Goal: Navigation & Orientation: Find specific page/section

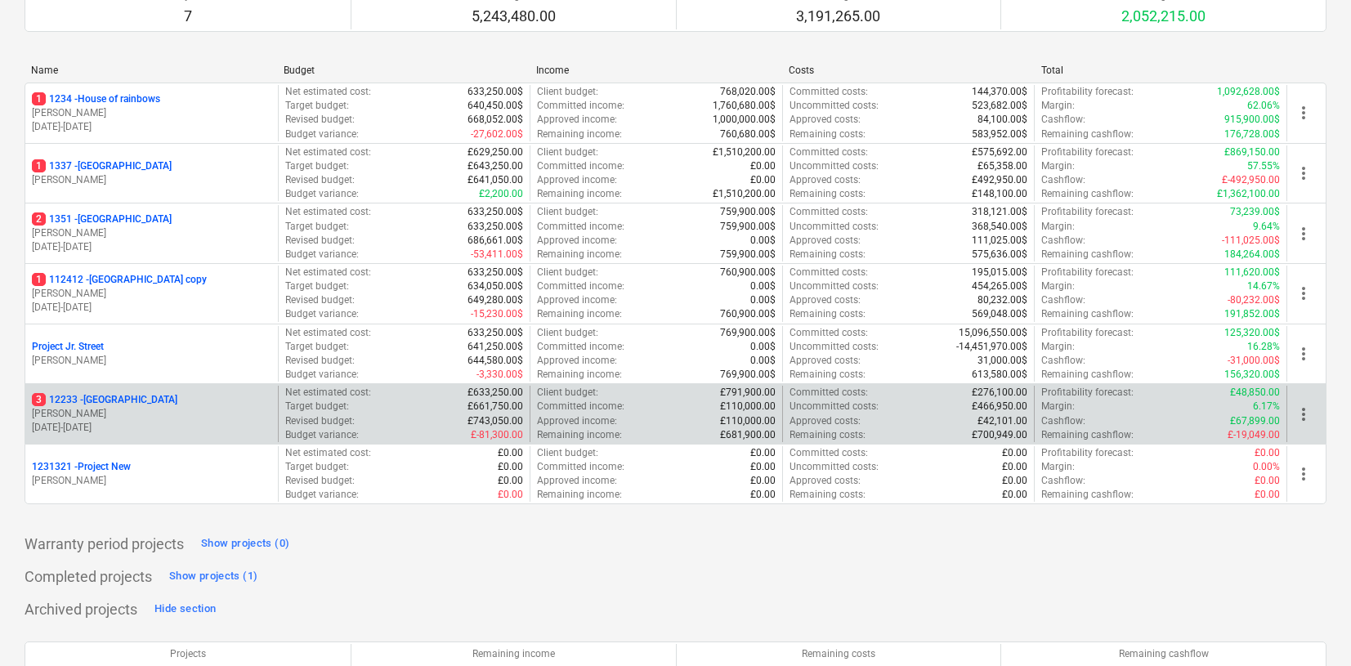
scroll to position [181, 0]
click at [188, 410] on p "[PERSON_NAME]" at bounding box center [151, 415] width 239 height 14
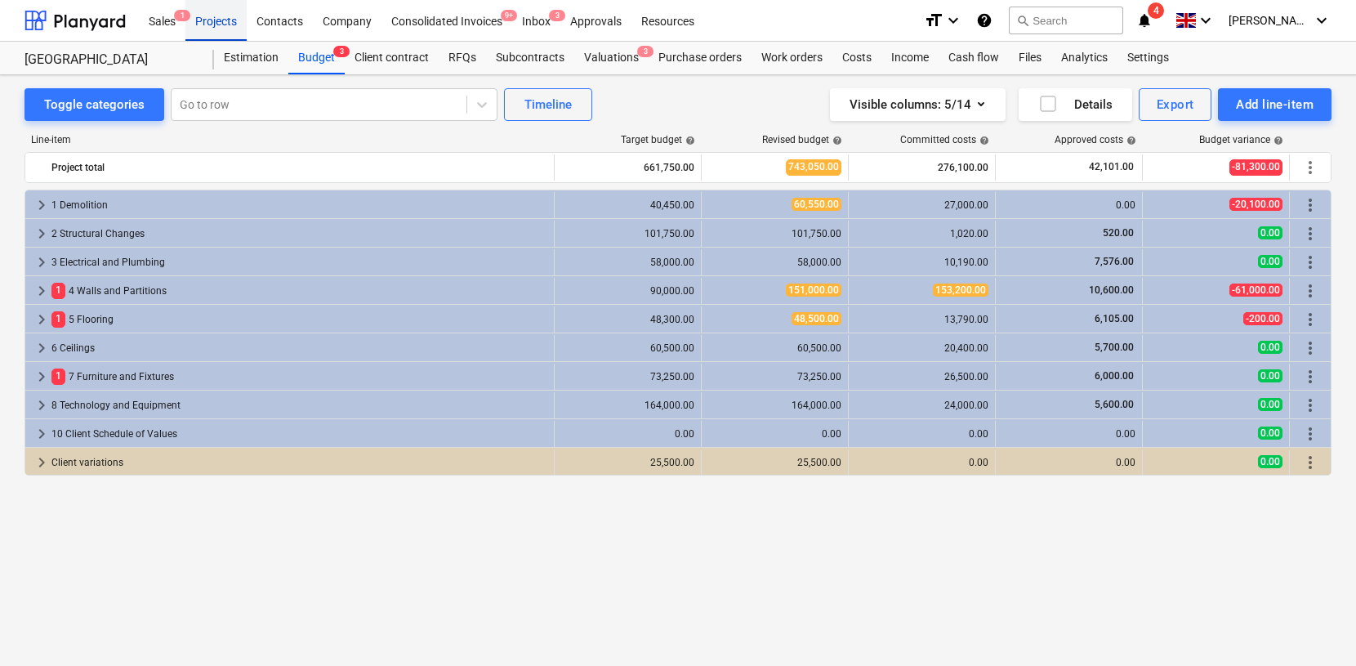
click at [202, 11] on div "Projects" at bounding box center [215, 20] width 61 height 42
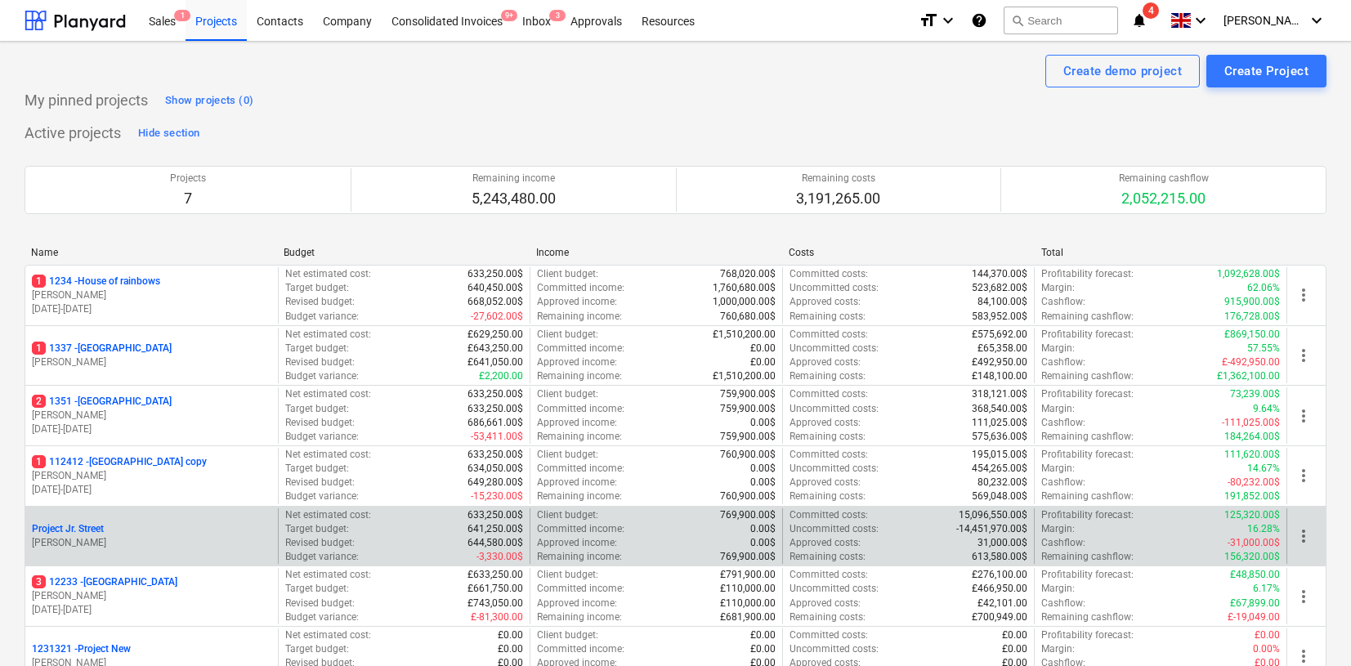
click at [176, 537] on p "[PERSON_NAME]" at bounding box center [151, 543] width 239 height 14
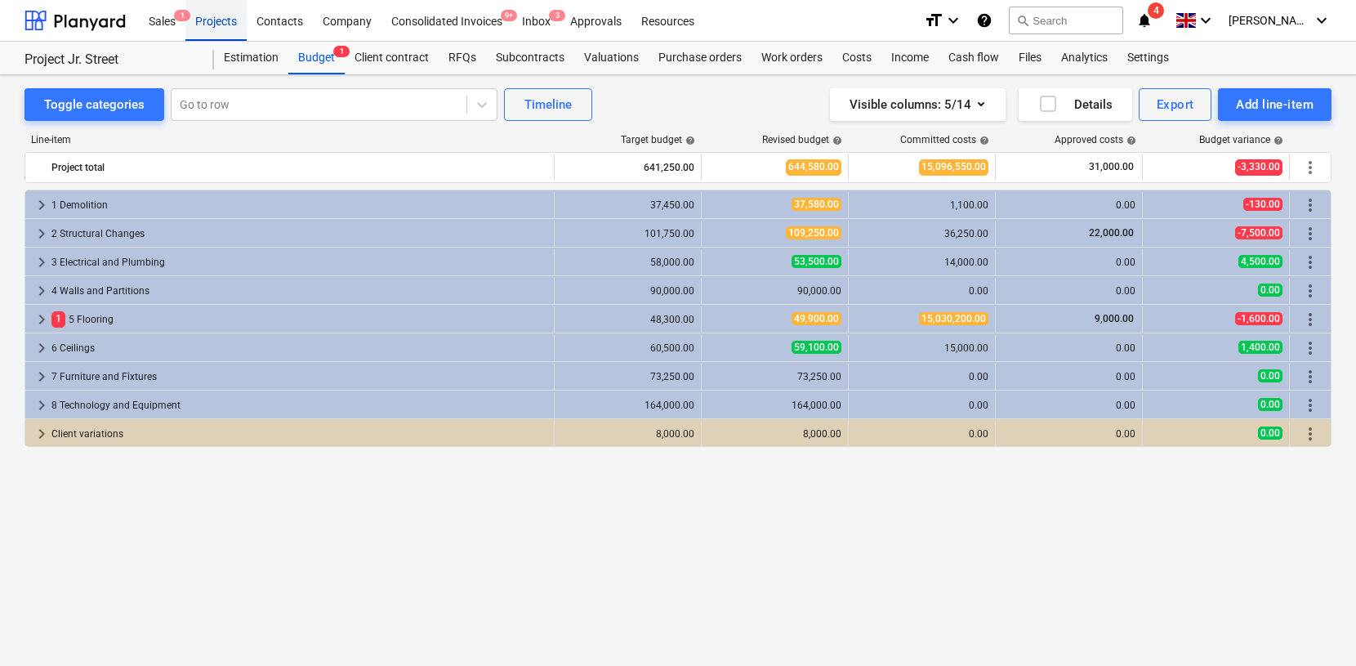
click at [217, 18] on div "Projects" at bounding box center [215, 20] width 61 height 42
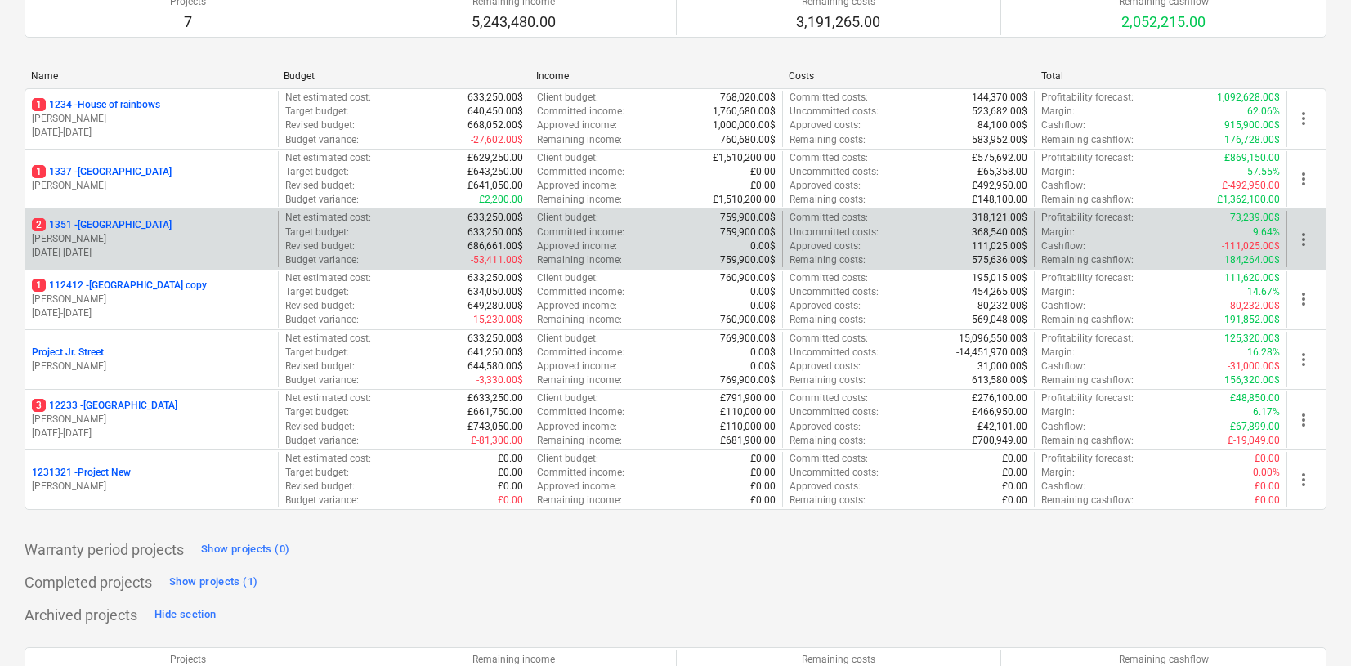
scroll to position [175, 0]
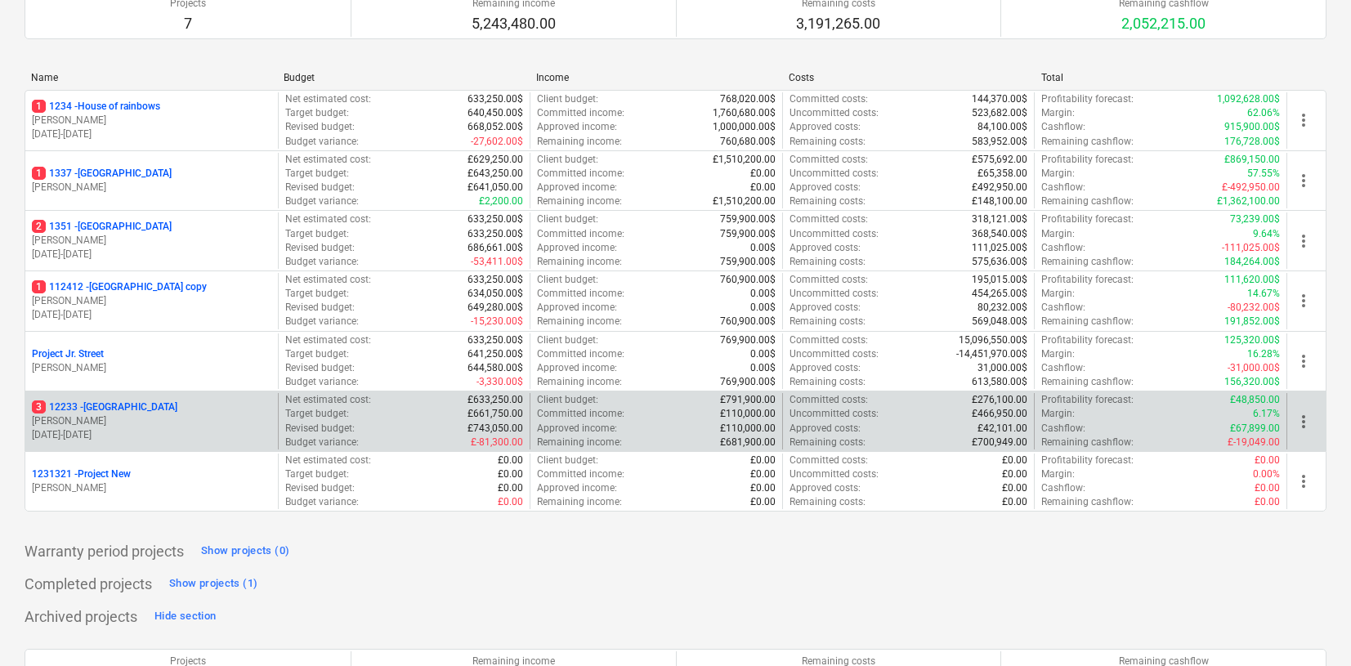
click at [163, 422] on p "[PERSON_NAME]" at bounding box center [151, 421] width 239 height 14
